Goal: Find specific page/section: Find specific page/section

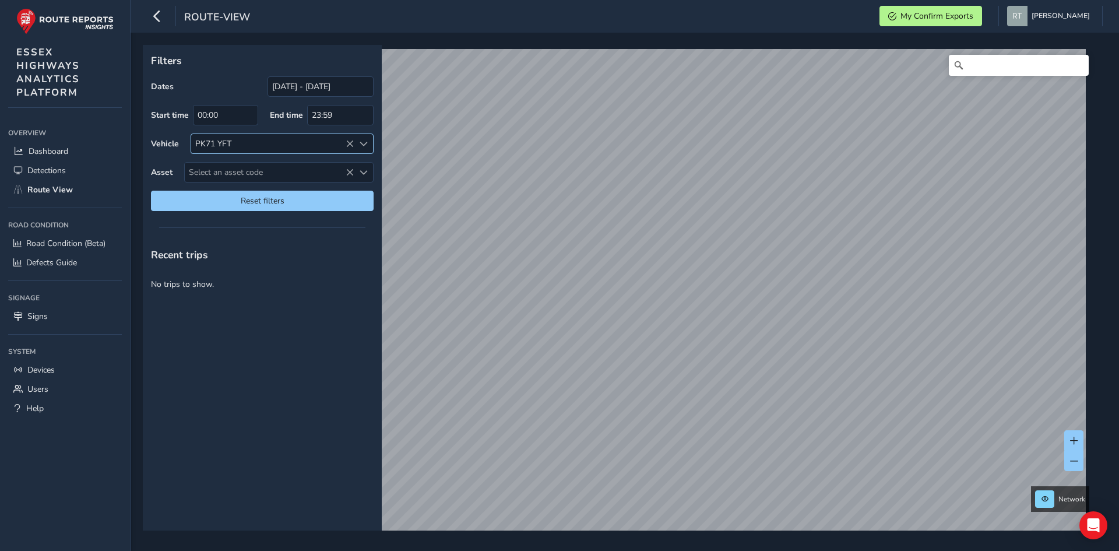
click at [353, 142] on icon at bounding box center [350, 144] width 8 height 8
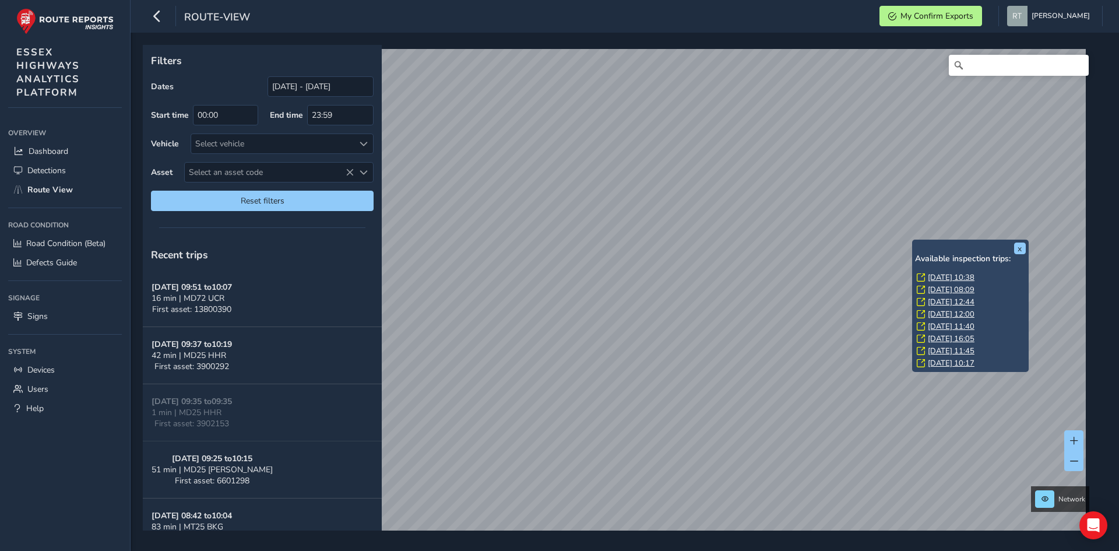
click at [936, 275] on link "[DATE] 10:38" at bounding box center [951, 277] width 47 height 10
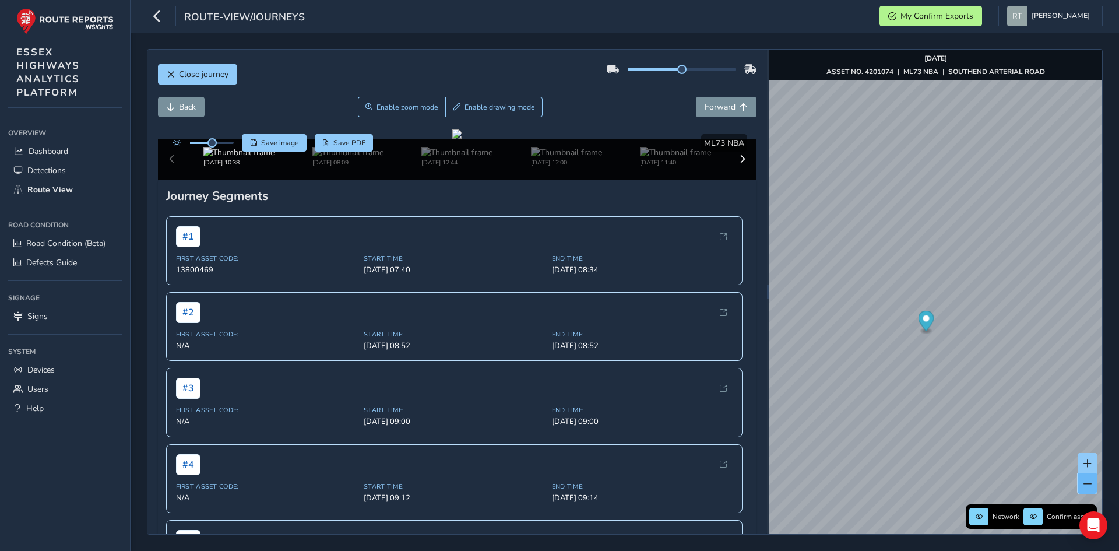
click at [1084, 484] on span at bounding box center [1087, 484] width 8 height 8
click at [1087, 463] on span at bounding box center [1087, 463] width 8 height 8
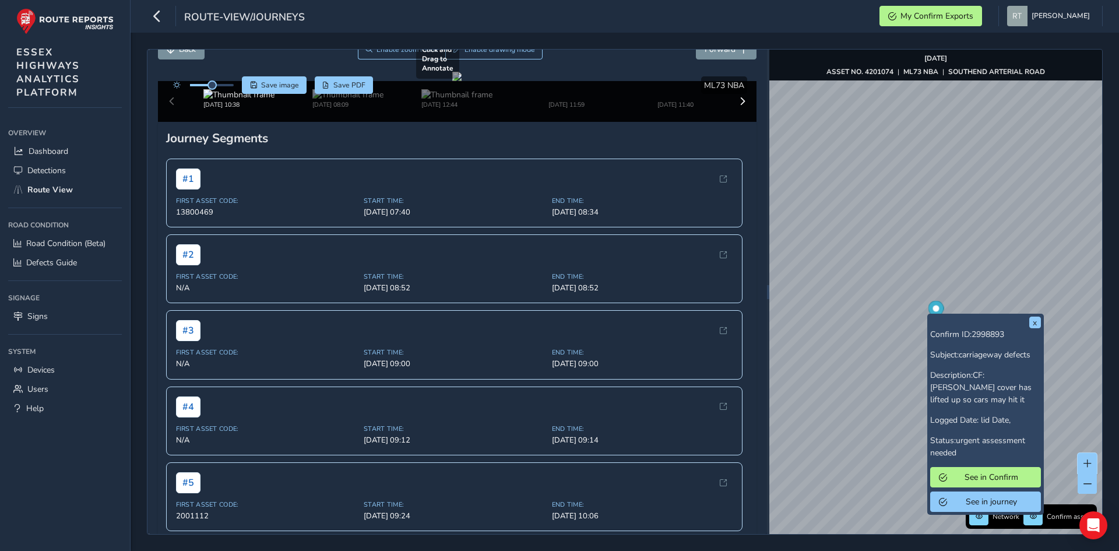
scroll to position [58, 0]
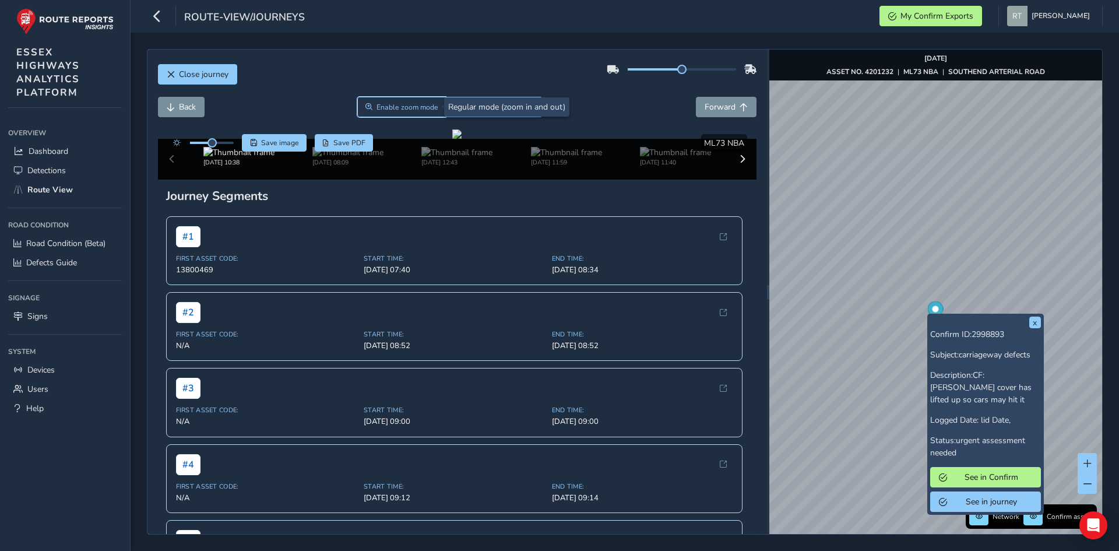
click at [377, 105] on span "Enable zoom mode" at bounding box center [407, 107] width 62 height 9
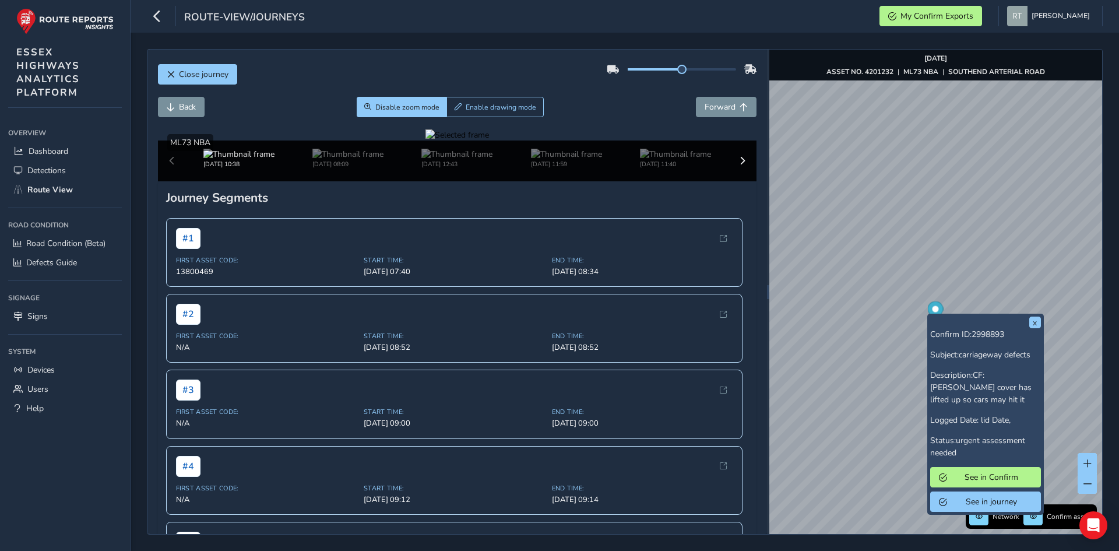
click at [425, 140] on div at bounding box center [457, 134] width 64 height 11
click at [332, 318] on img at bounding box center [943, 254] width 1678 height 944
click at [425, 140] on div at bounding box center [457, 134] width 64 height 11
click at [399, 110] on span "Disable zoom mode" at bounding box center [407, 107] width 64 height 9
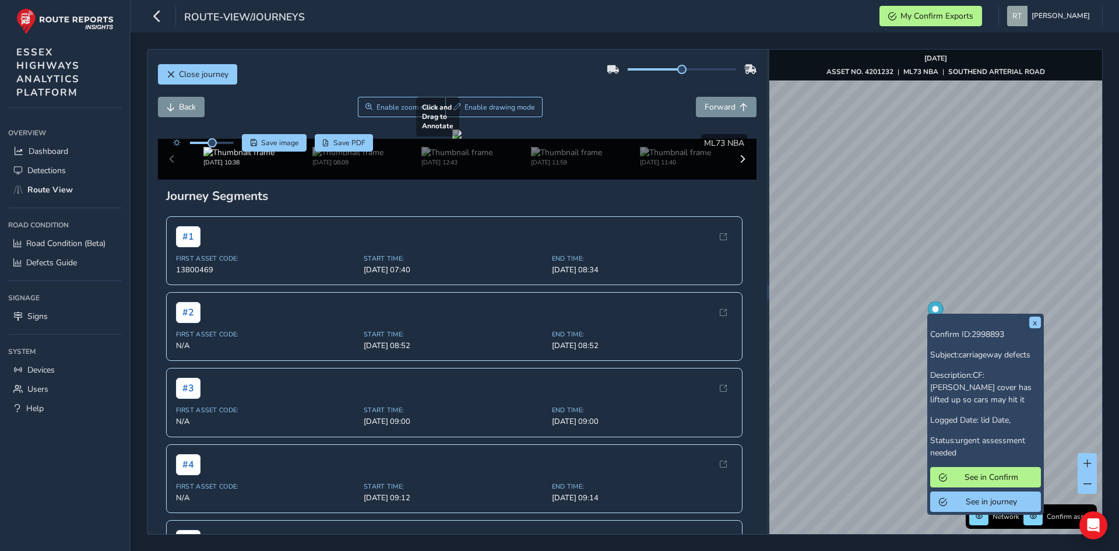
click at [452, 139] on div at bounding box center [456, 133] width 9 height 9
